Goal: Find contact information: Find contact information

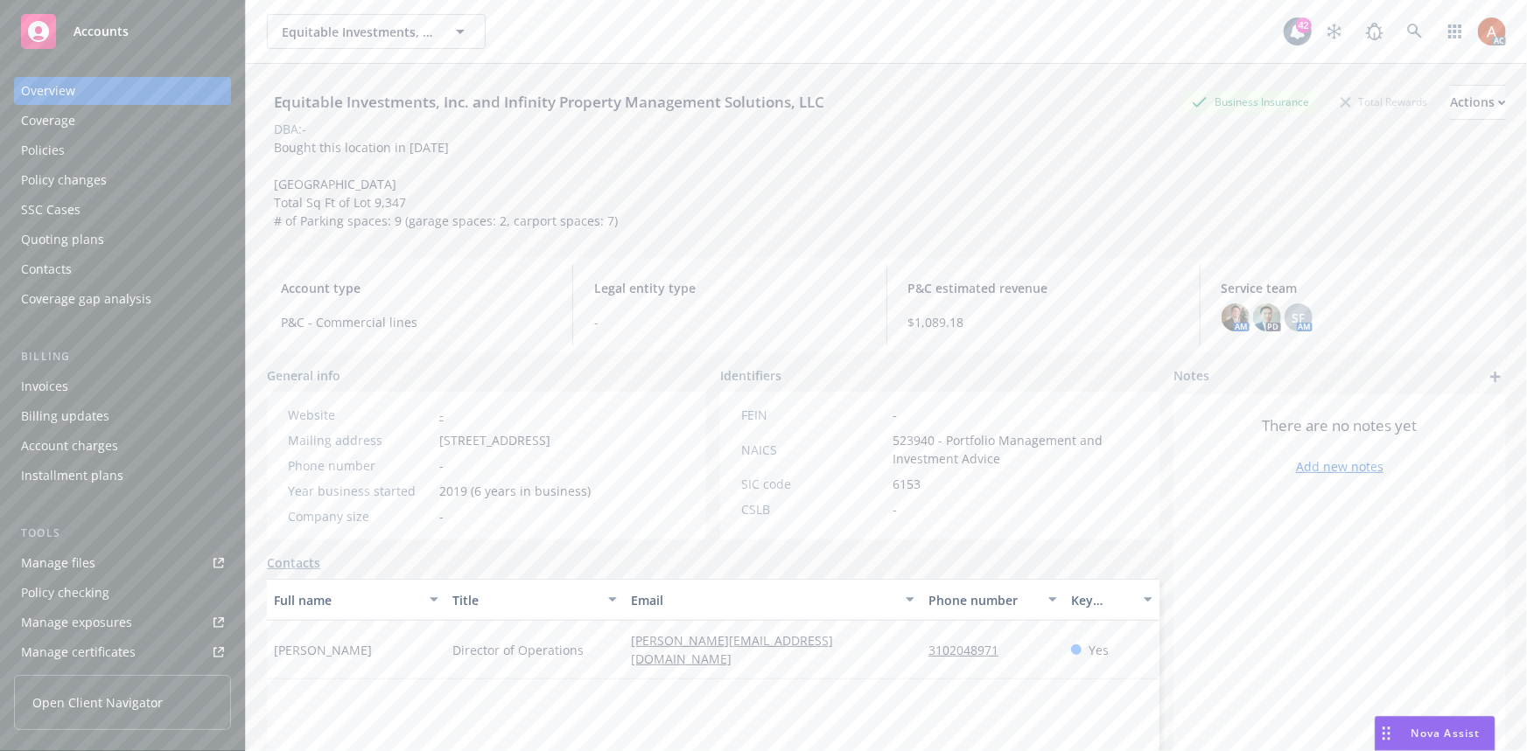
scroll to position [388, 0]
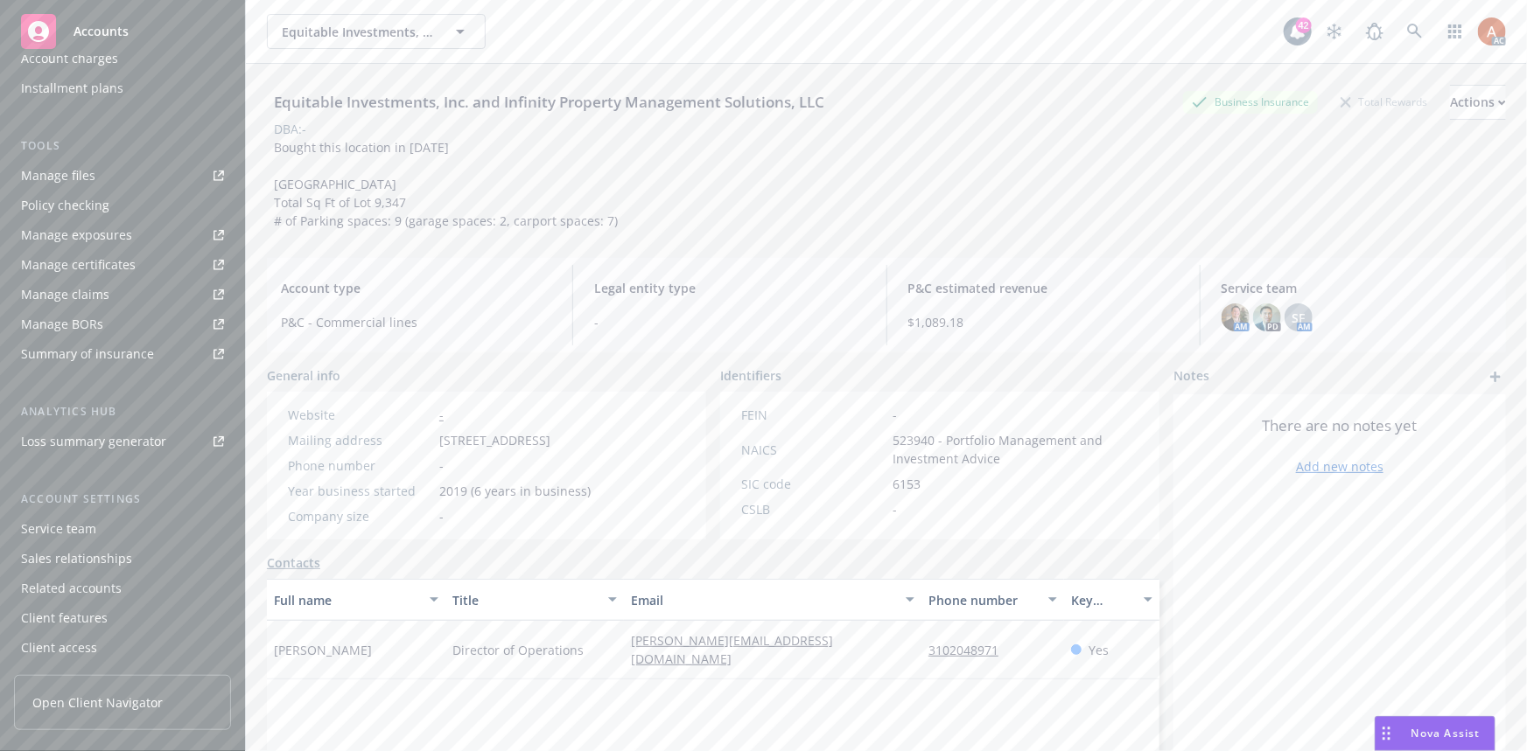
click at [76, 533] on div "Service team" at bounding box center [58, 529] width 75 height 28
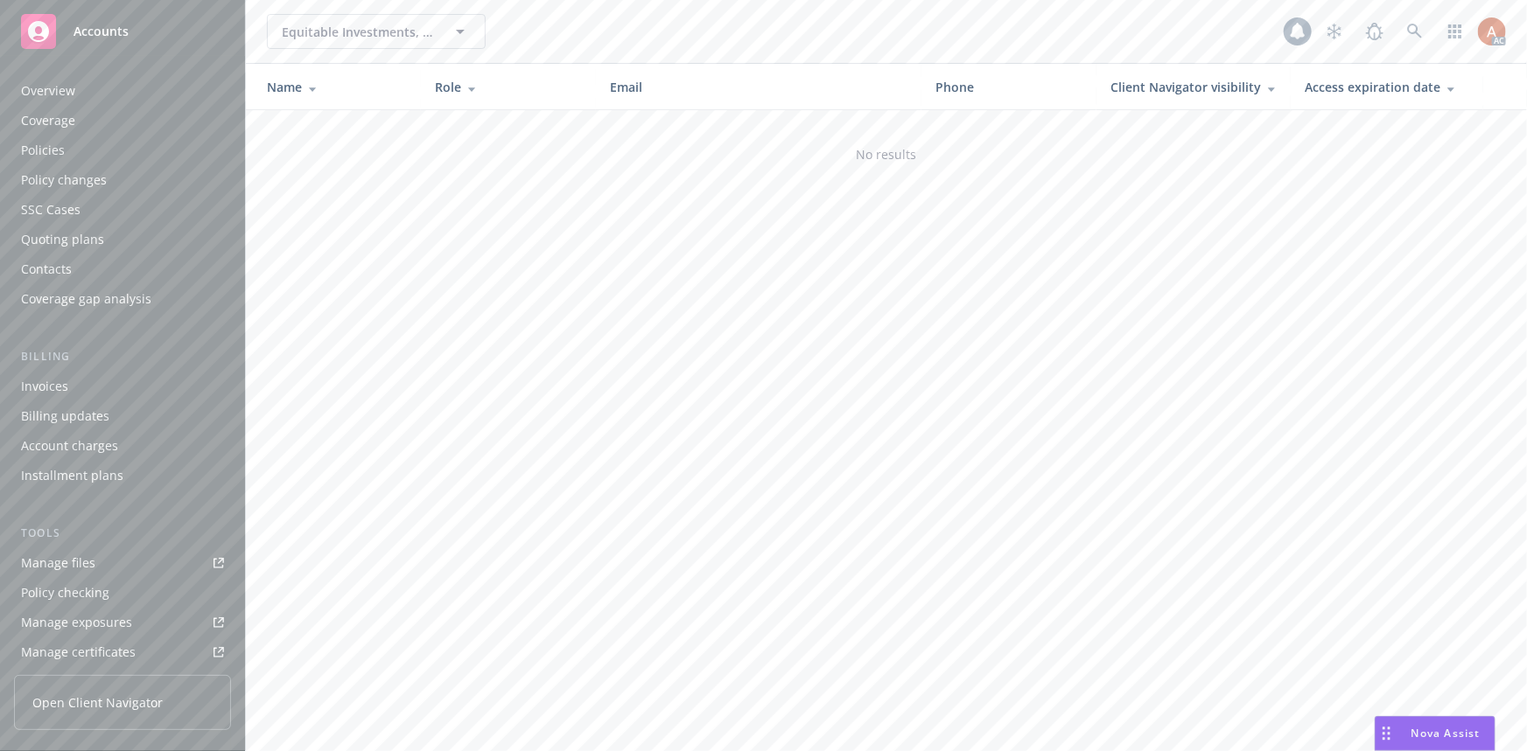
scroll to position [388, 0]
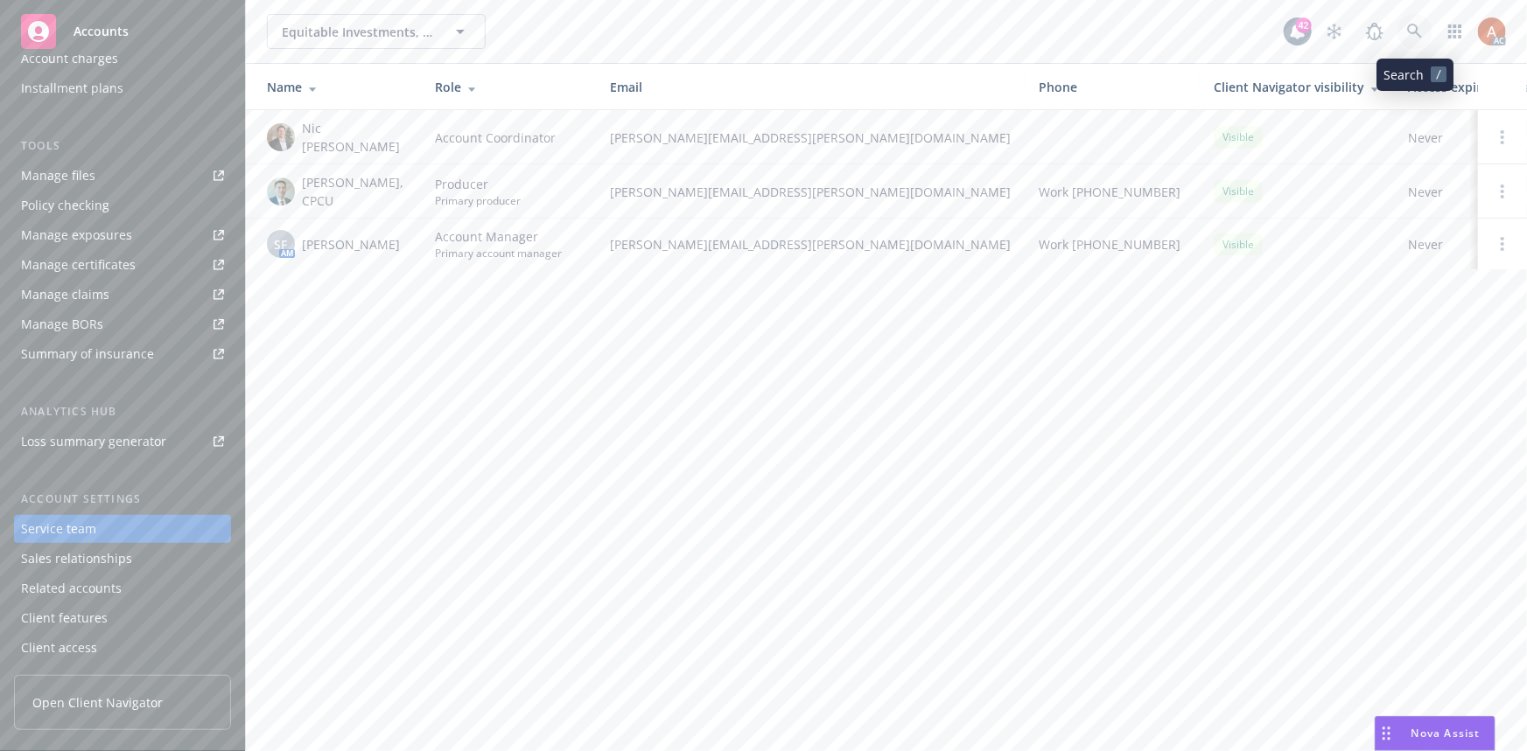
click at [1415, 33] on icon at bounding box center [1414, 31] width 15 height 15
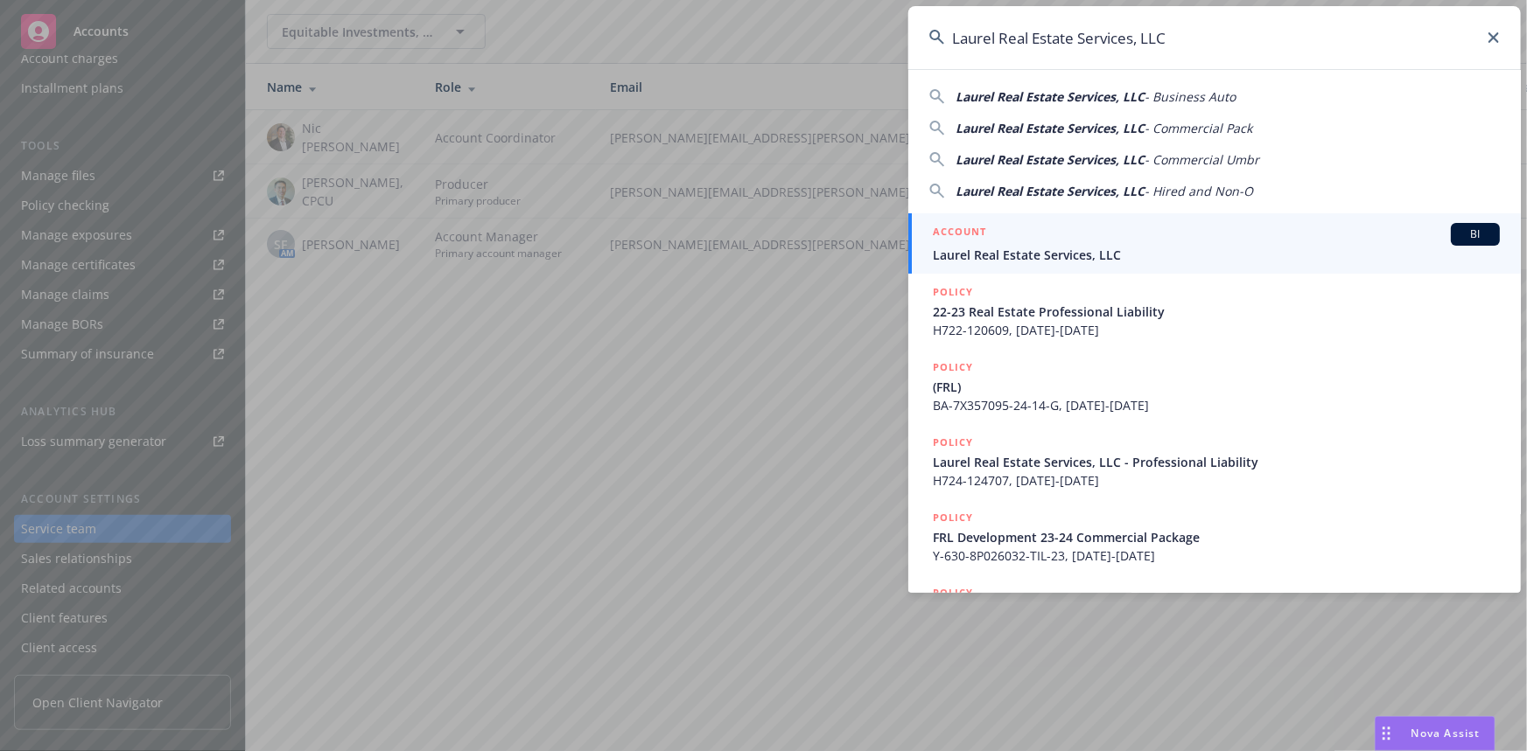
type input "Laurel Real Estate Services, LLC"
click at [957, 230] on h5 "ACCOUNT" at bounding box center [959, 233] width 53 height 21
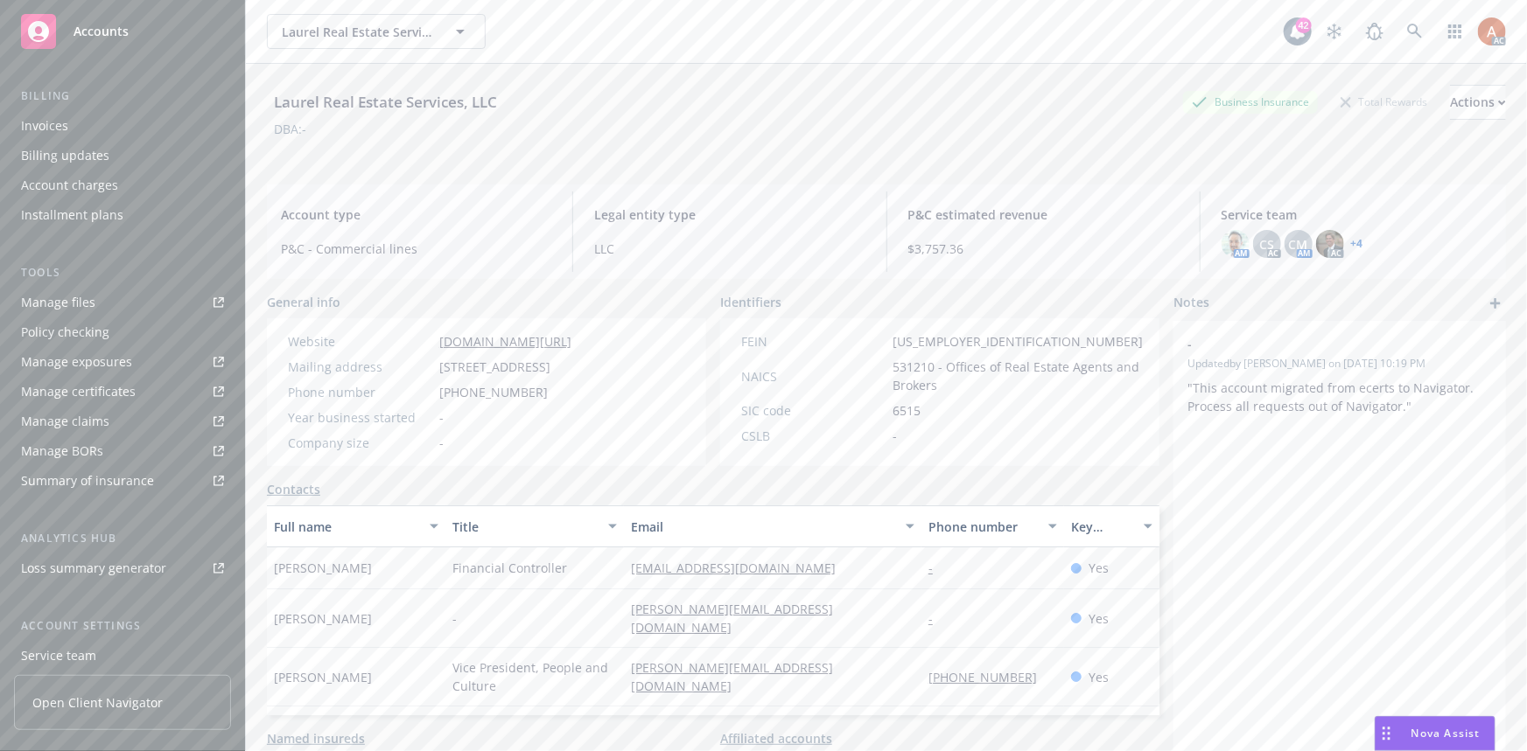
scroll to position [388, 0]
click at [61, 530] on div "Service team" at bounding box center [58, 529] width 75 height 28
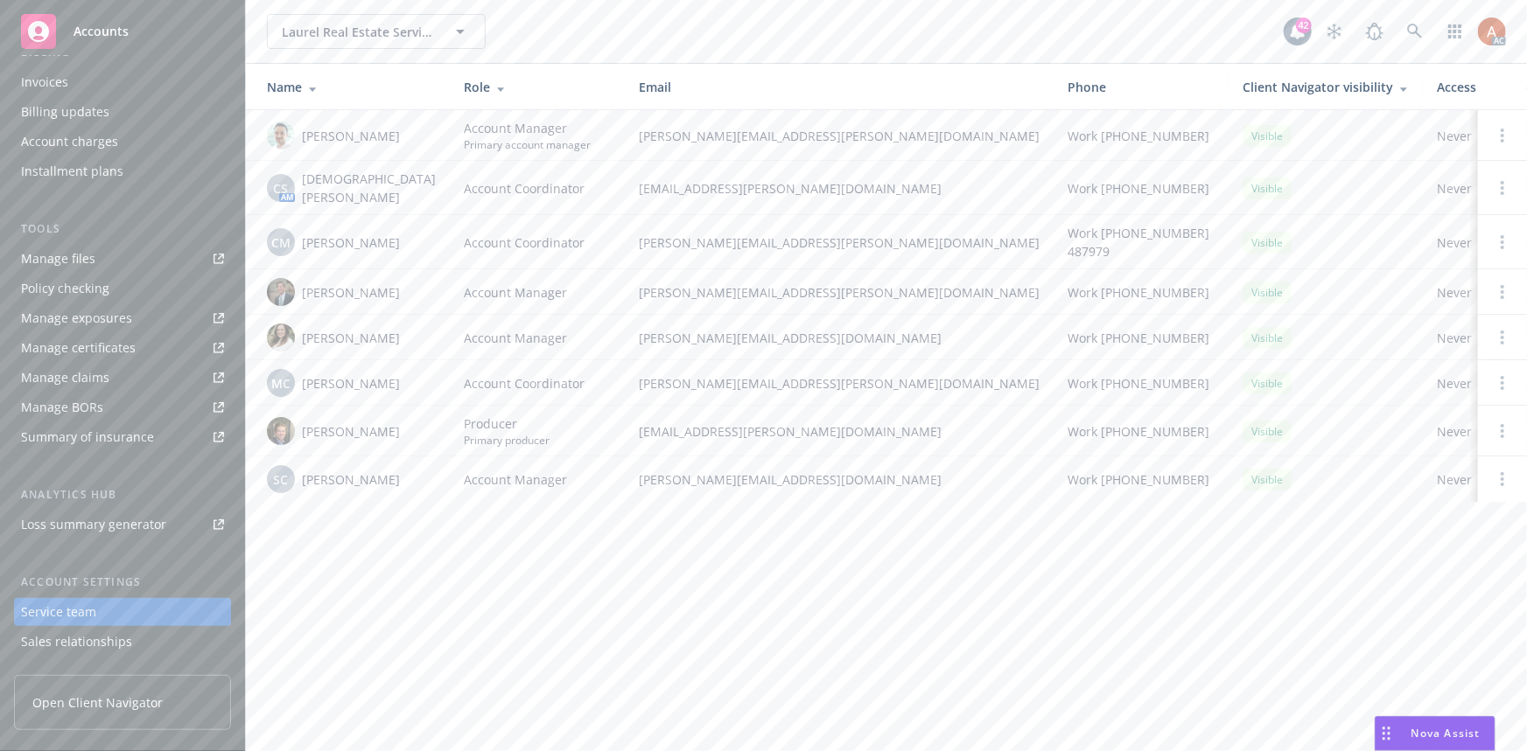
scroll to position [149, 0]
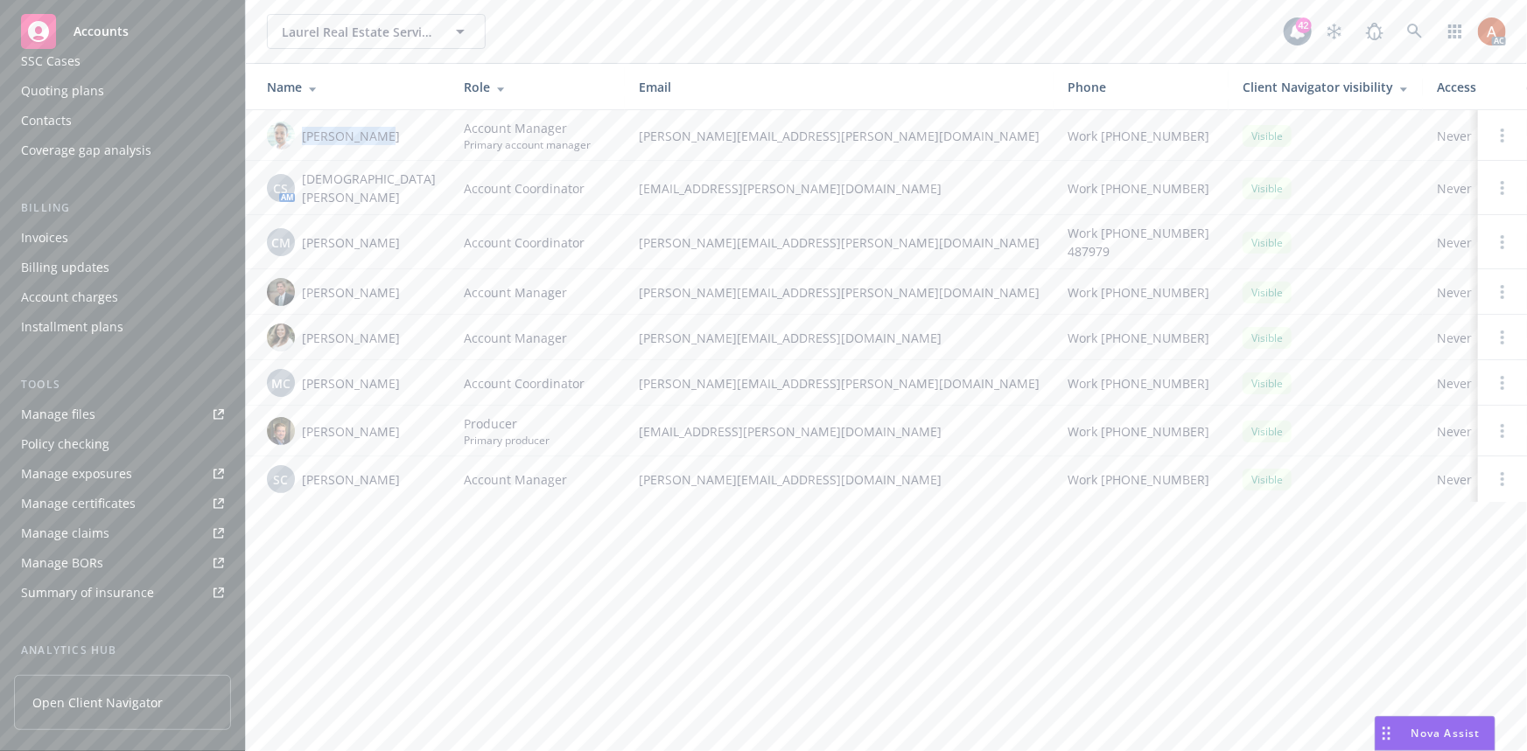
drag, startPoint x: 299, startPoint y: 131, endPoint x: 381, endPoint y: 137, distance: 81.6
click at [381, 137] on div "[PERSON_NAME]" at bounding box center [351, 136] width 169 height 28
copy span "[PERSON_NAME]"
click at [437, 570] on div "Laurel Real Estate Services, LLC Laurel Real Estate Services, LLC 42 AC Name Ro…" at bounding box center [886, 375] width 1281 height 751
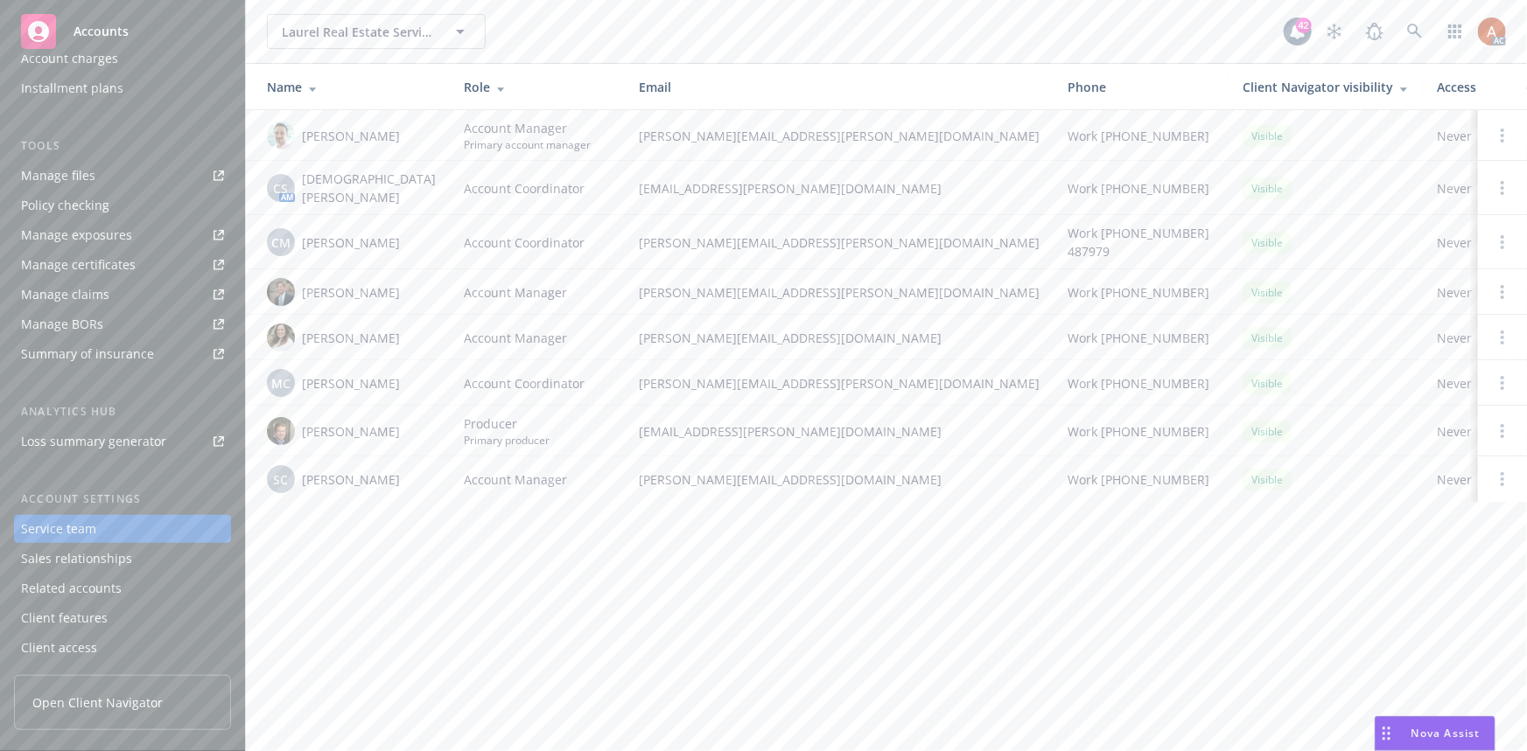
click at [67, 526] on div "Service team" at bounding box center [58, 529] width 75 height 28
click at [503, 554] on div "Laurel Real Estate Services, LLC Laurel Real Estate Services, LLC 42 AC Name Ro…" at bounding box center [886, 375] width 1281 height 751
drag, startPoint x: 554, startPoint y: 386, endPoint x: 532, endPoint y: 409, distance: 31.6
click at [555, 387] on td "Account Coordinator" at bounding box center [537, 382] width 175 height 45
click at [487, 481] on td "Account Manager" at bounding box center [537, 479] width 175 height 45
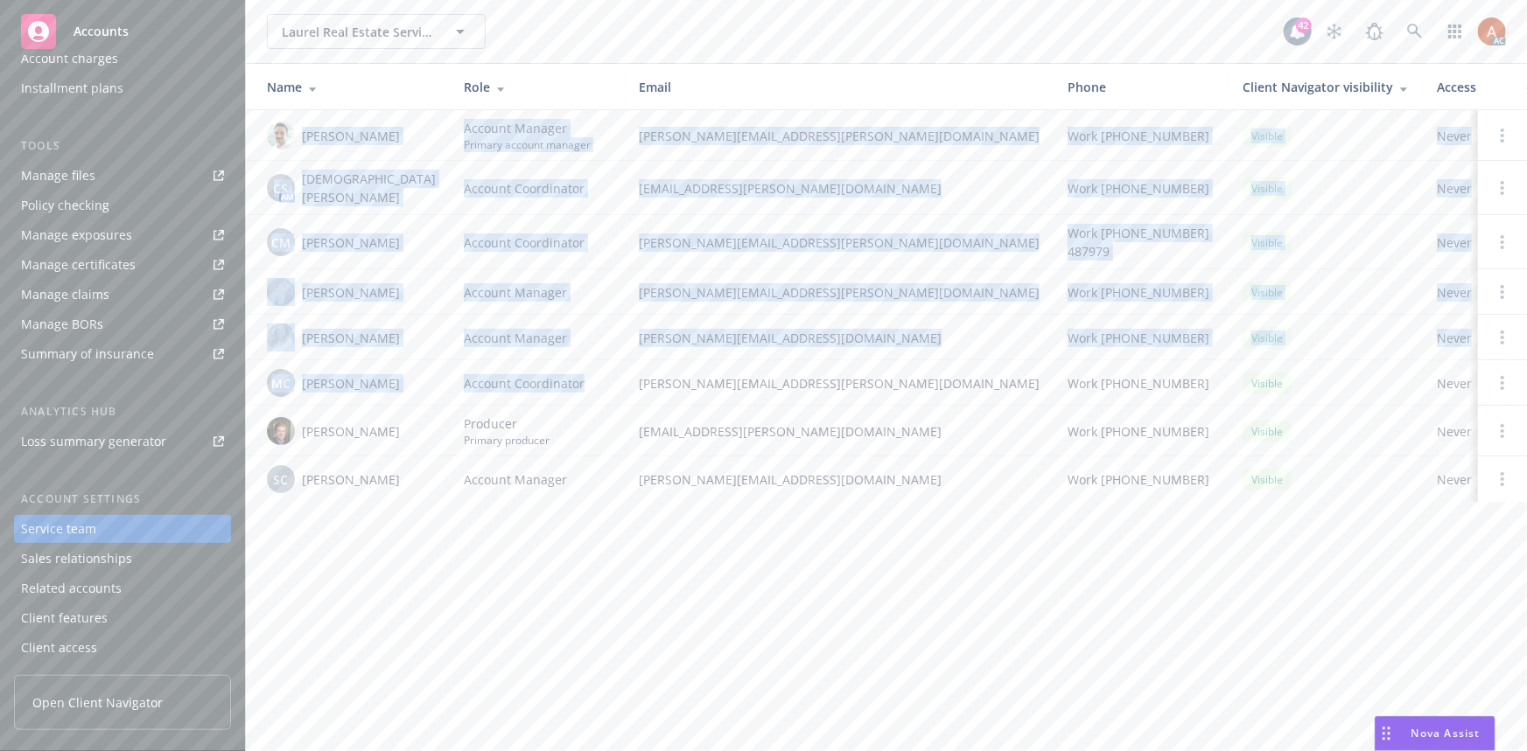
drag, startPoint x: 314, startPoint y: 137, endPoint x: 555, endPoint y: 378, distance: 340.8
click at [555, 378] on tbody "[PERSON_NAME] Account Manager Primary account manager [PERSON_NAME][EMAIL_ADDRE…" at bounding box center [955, 306] width 1418 height 392
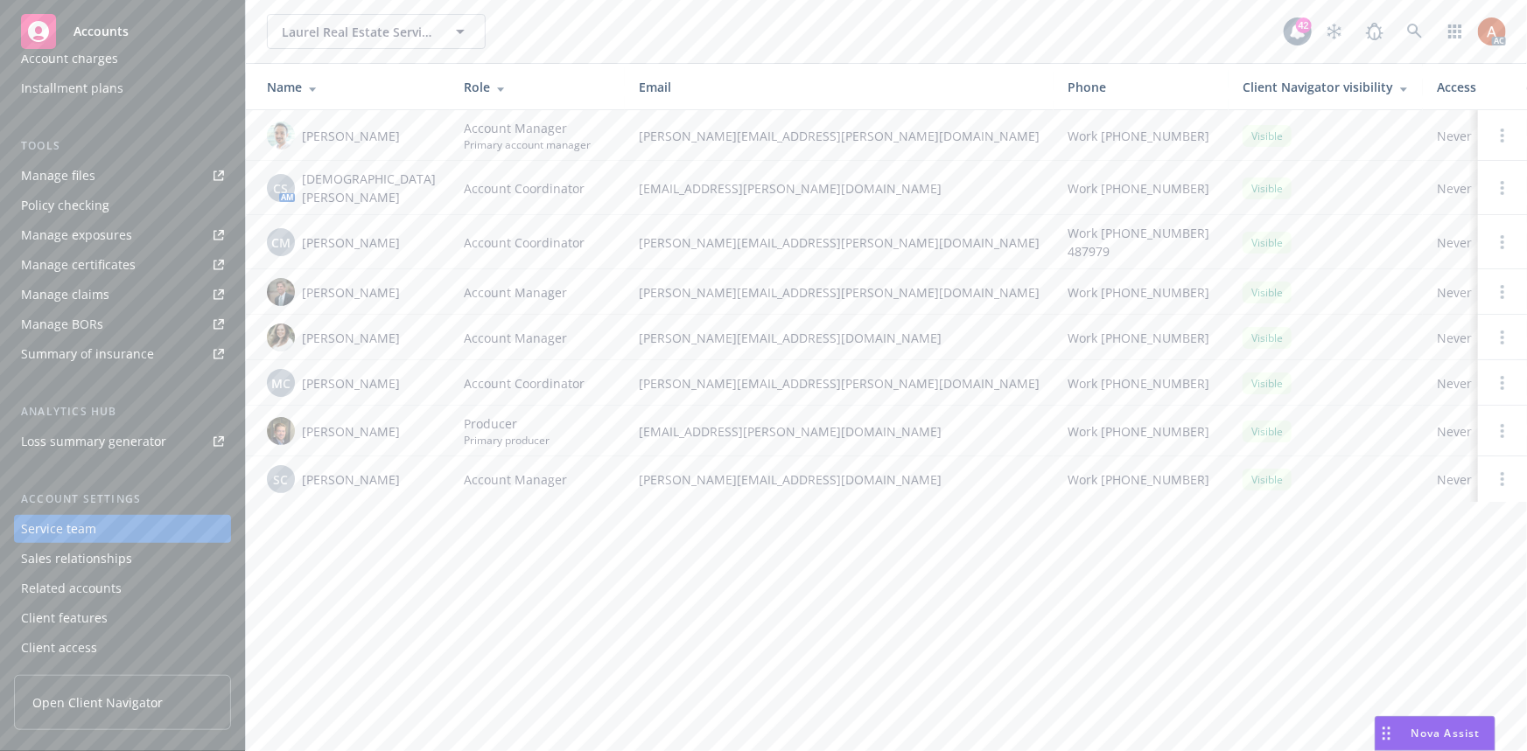
click at [455, 581] on div "Laurel Real Estate Services, LLC Laurel Real Estate Services, LLC 42 AC Name Ro…" at bounding box center [886, 375] width 1281 height 751
drag, startPoint x: 306, startPoint y: 237, endPoint x: 425, endPoint y: 238, distance: 119.0
click at [425, 238] on tr "CM [PERSON_NAME] Account Coordinator [PERSON_NAME][EMAIL_ADDRESS][PERSON_NAME][…" at bounding box center [955, 242] width 1418 height 54
click at [407, 258] on td "CM [PERSON_NAME]" at bounding box center [348, 242] width 204 height 54
drag, startPoint x: 297, startPoint y: 231, endPoint x: 419, endPoint y: 234, distance: 121.6
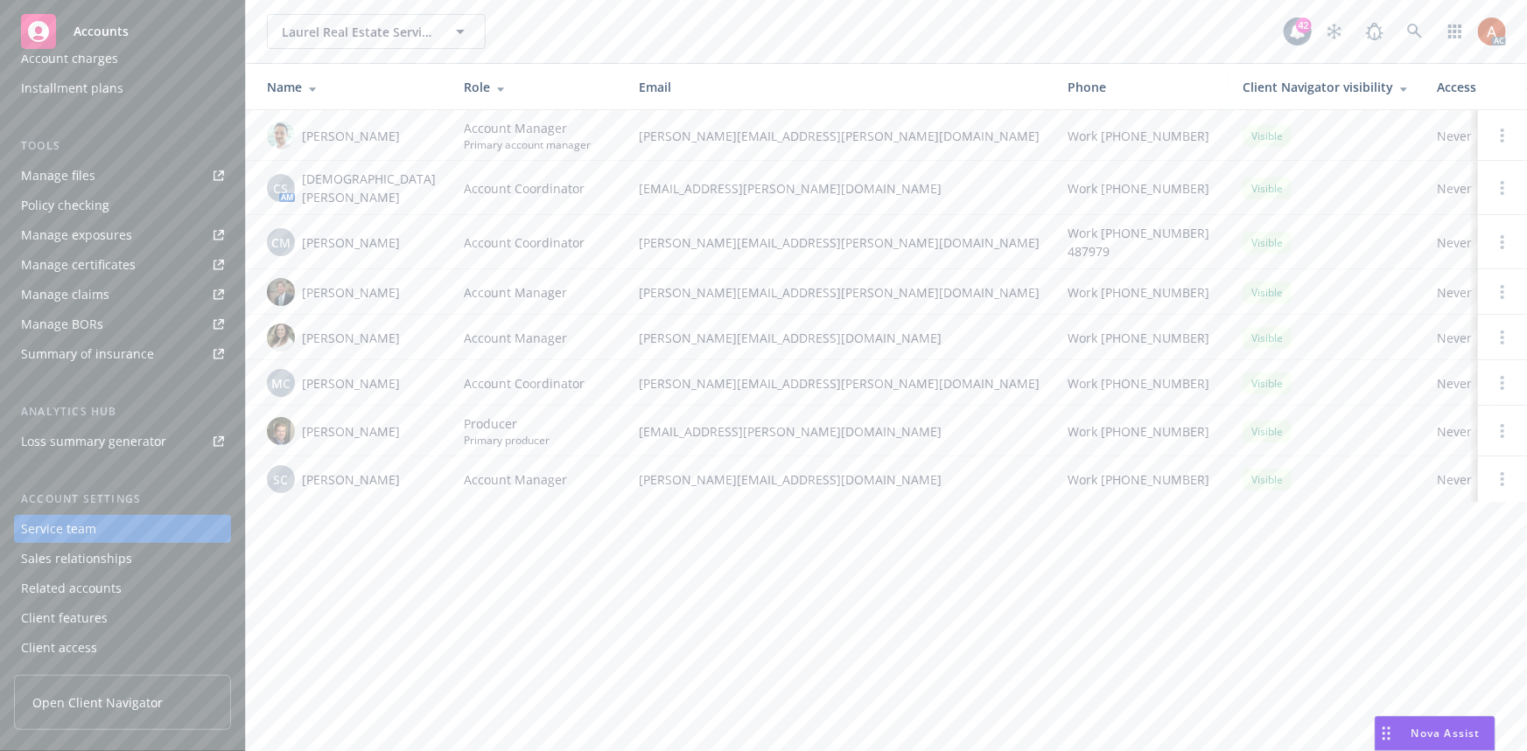
click at [419, 234] on td "CM [PERSON_NAME]" at bounding box center [348, 242] width 204 height 54
copy span "[PERSON_NAME]"
click at [397, 465] on div "SC [PERSON_NAME]" at bounding box center [351, 479] width 169 height 28
drag, startPoint x: 297, startPoint y: 227, endPoint x: 411, endPoint y: 235, distance: 114.0
click at [411, 235] on td "CM [PERSON_NAME]" at bounding box center [348, 242] width 204 height 54
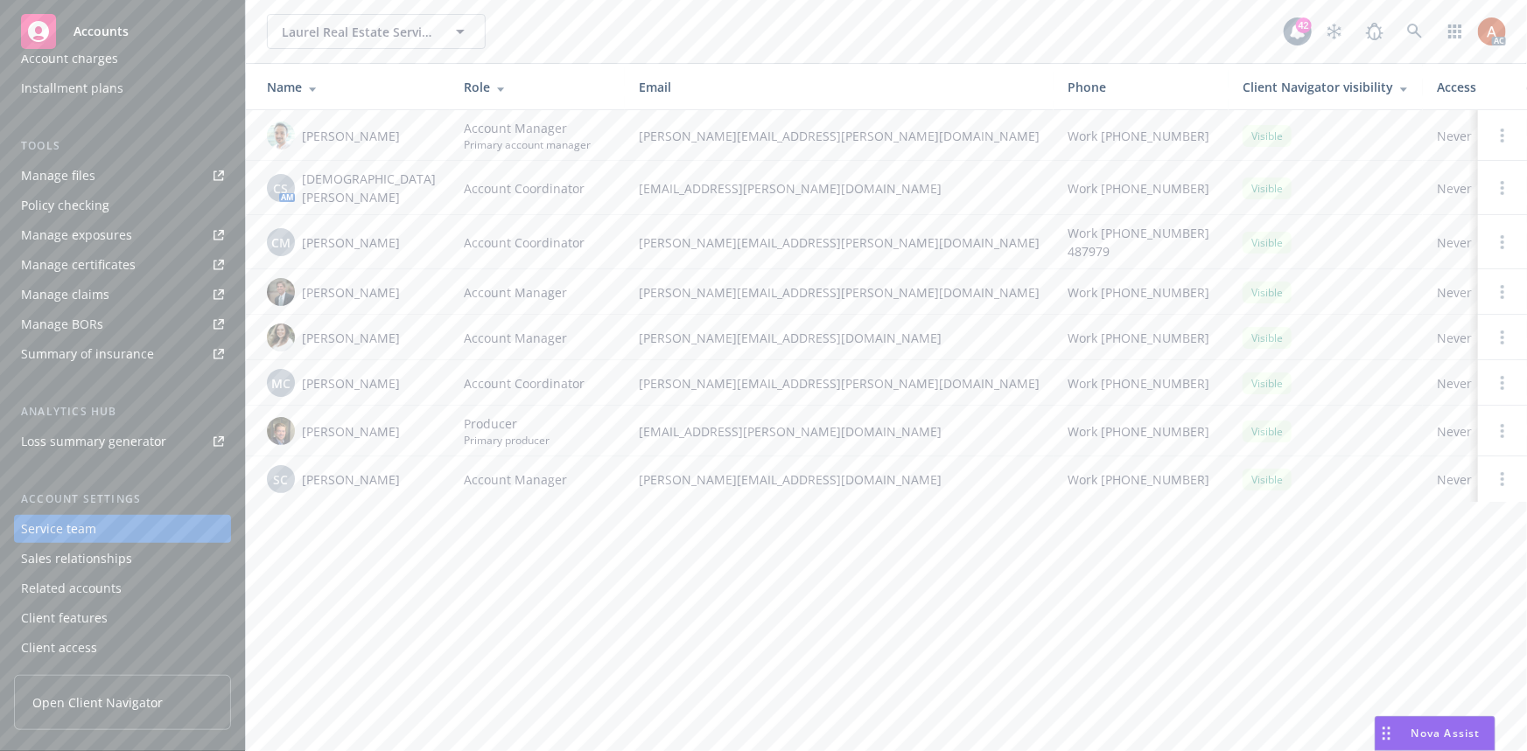
copy span "[PERSON_NAME]"
